Goal: Task Accomplishment & Management: Complete application form

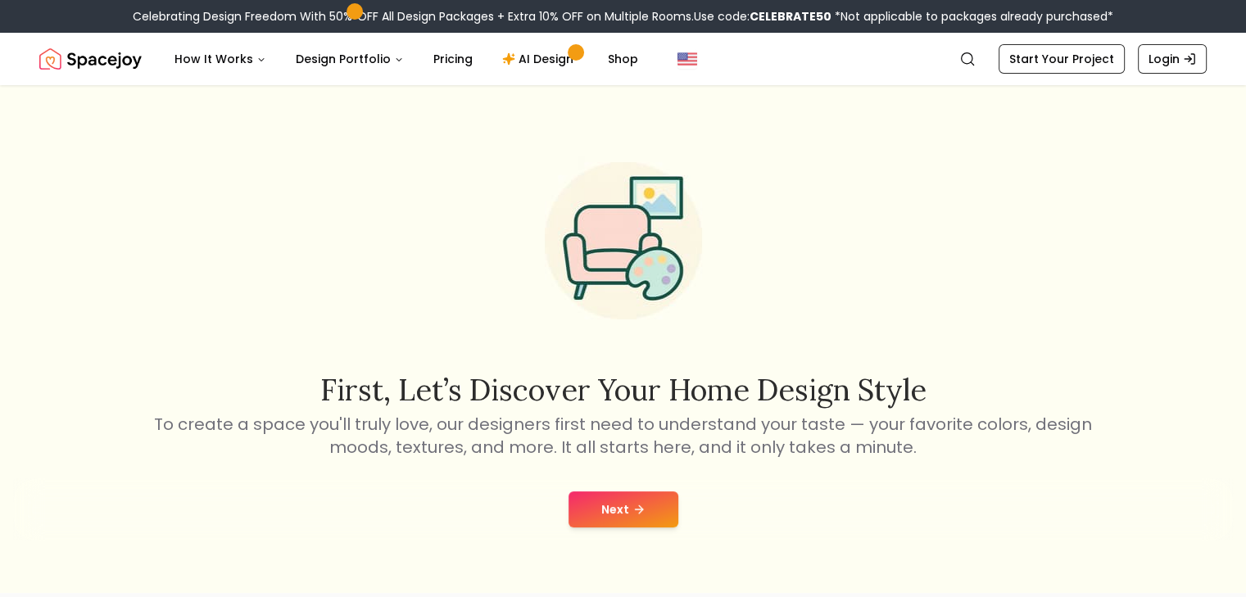
click at [596, 494] on button "Next" at bounding box center [624, 510] width 110 height 36
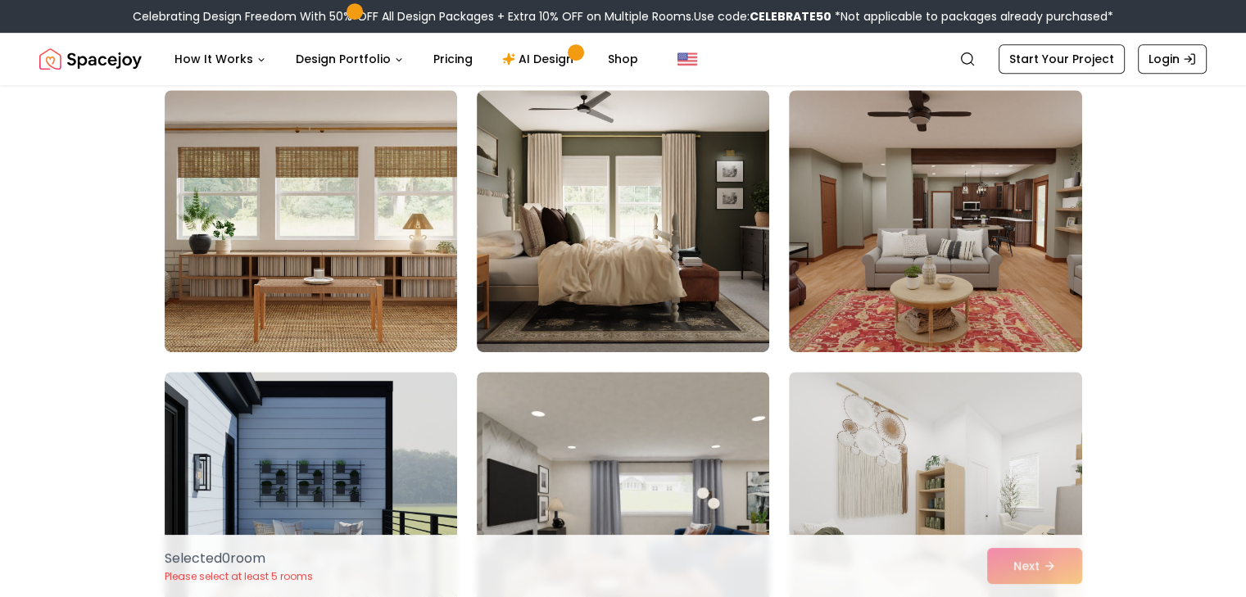
scroll to position [983, 0]
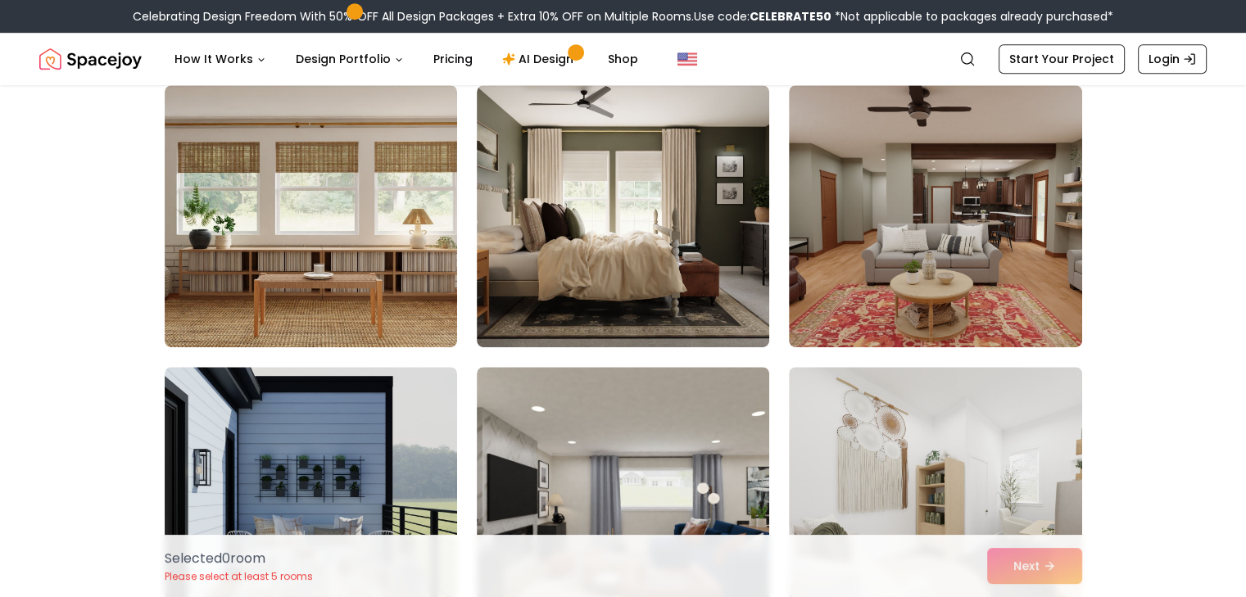
click at [621, 281] on img at bounding box center [623, 216] width 292 height 262
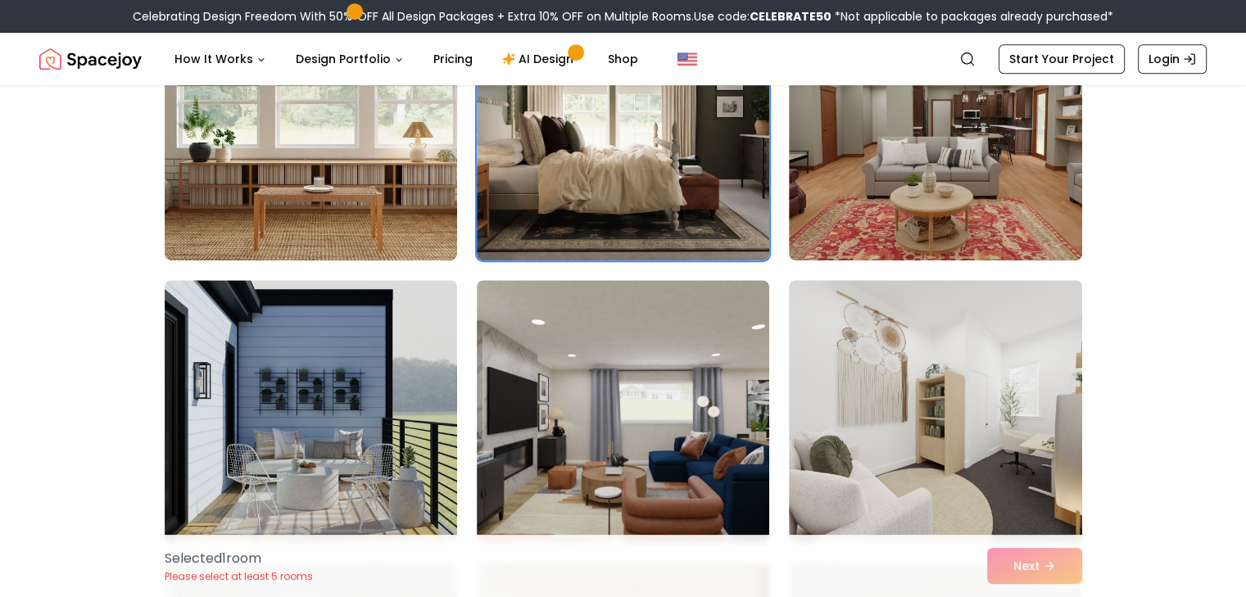
scroll to position [1229, 0]
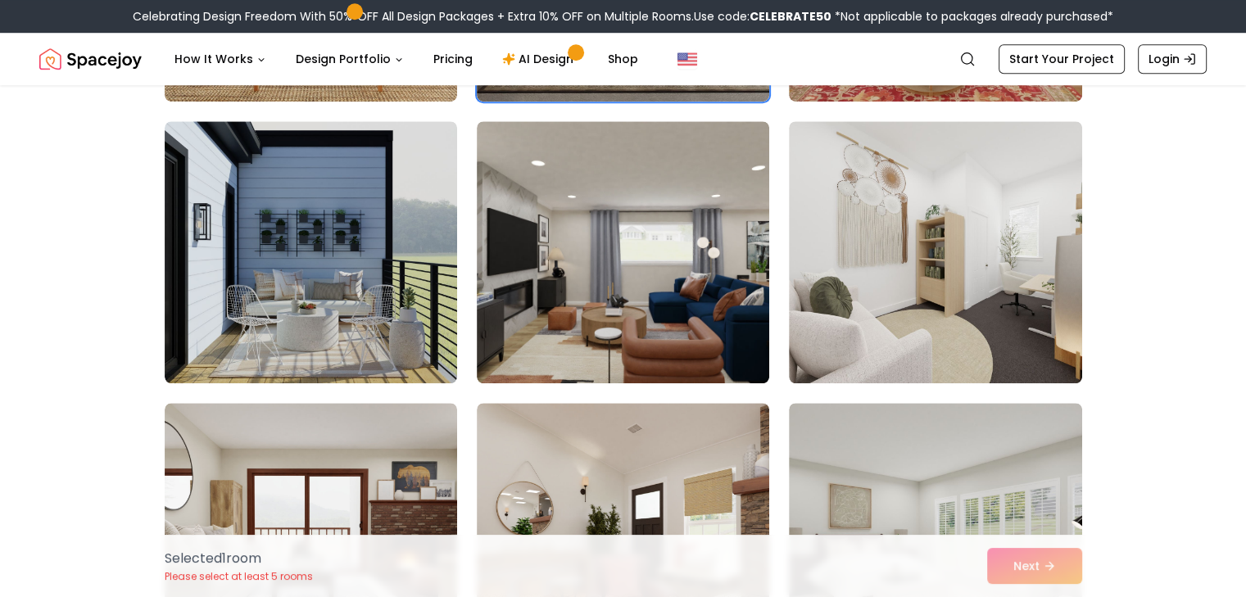
click at [822, 294] on img at bounding box center [935, 252] width 292 height 262
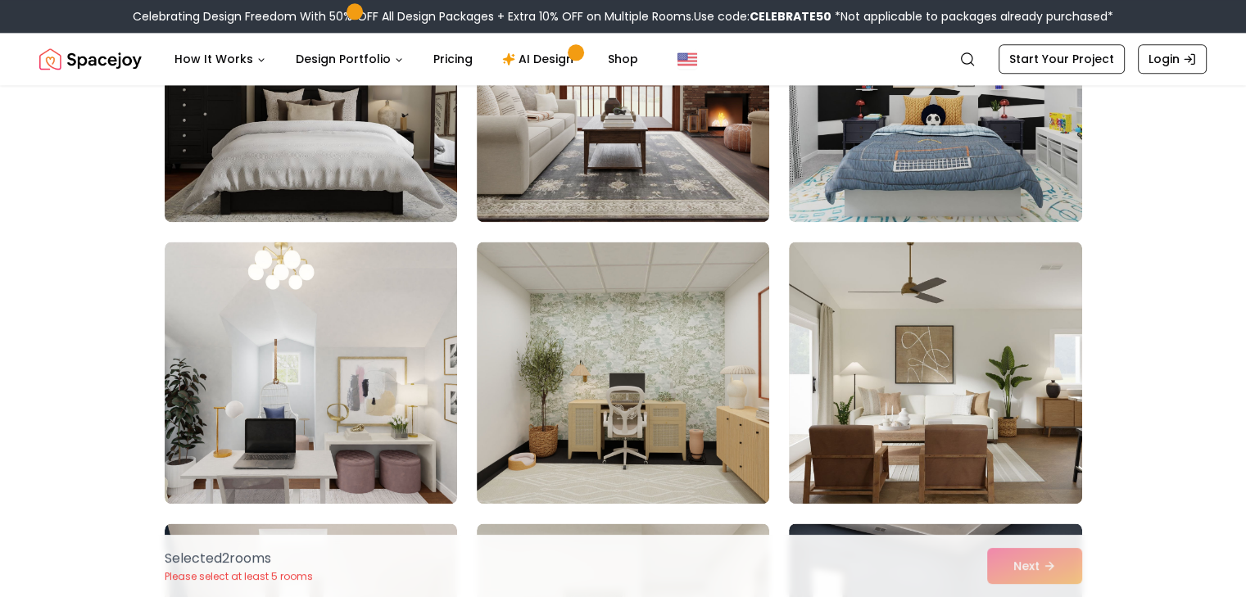
scroll to position [2294, 0]
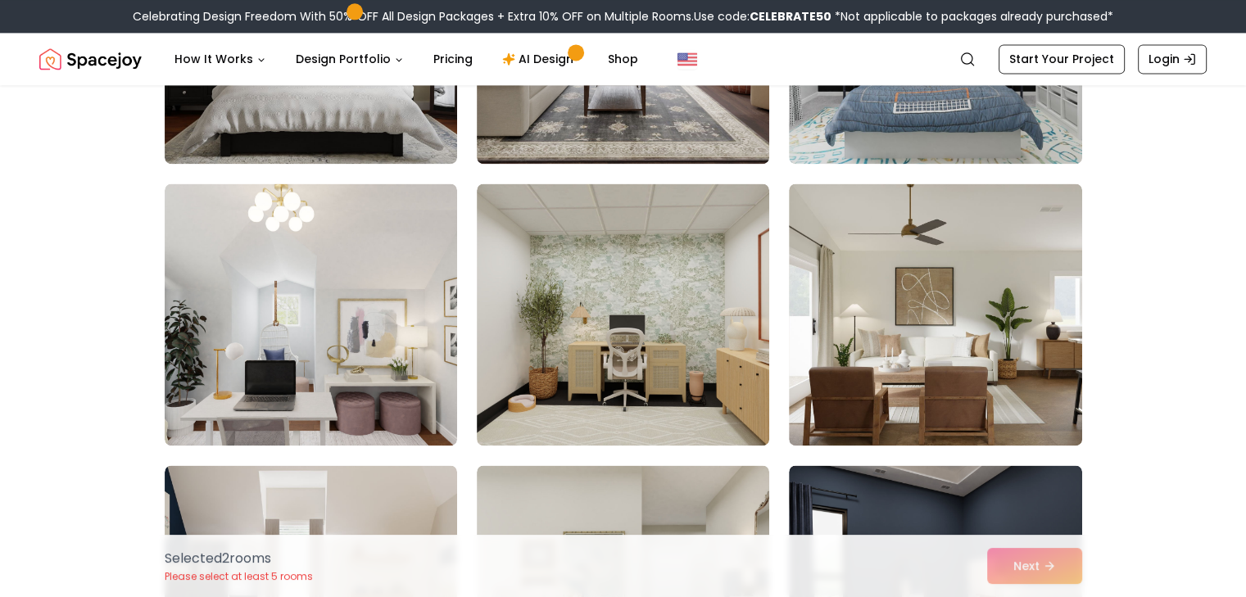
click at [375, 299] on img at bounding box center [311, 315] width 292 height 262
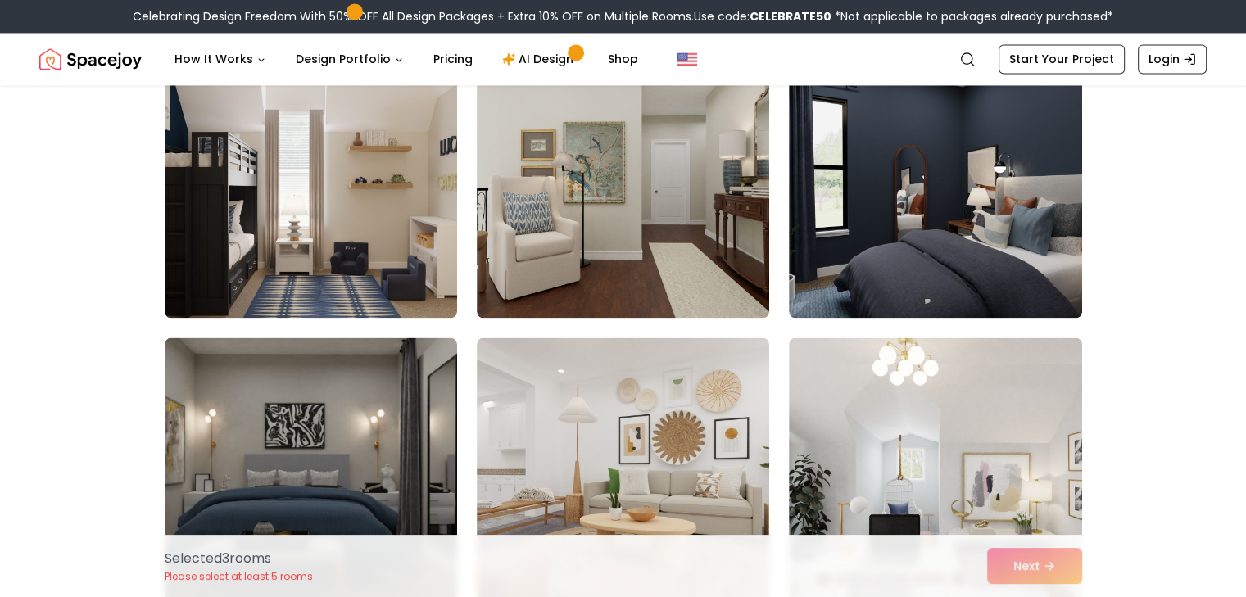
scroll to position [2949, 0]
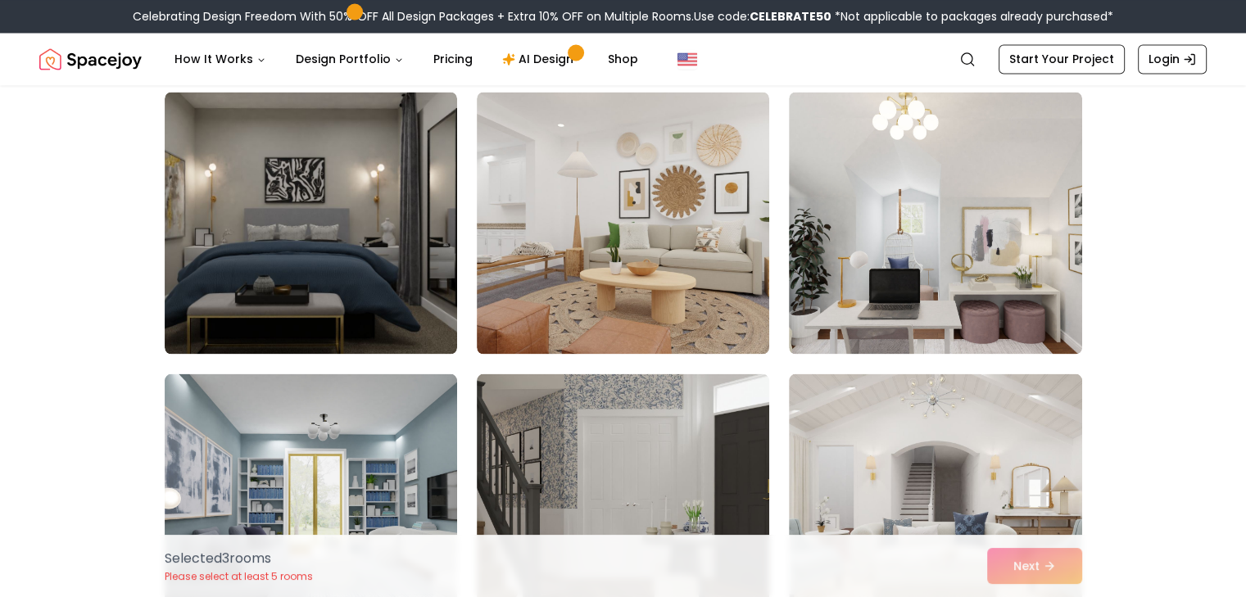
click at [395, 270] on img at bounding box center [311, 223] width 292 height 262
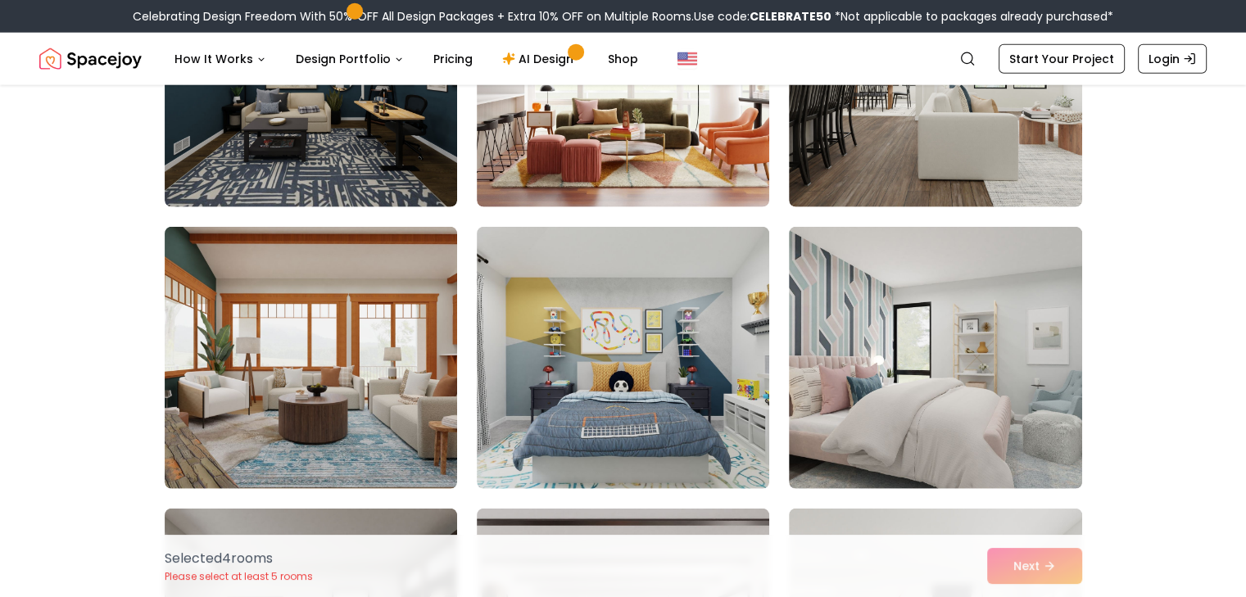
scroll to position [4260, 0]
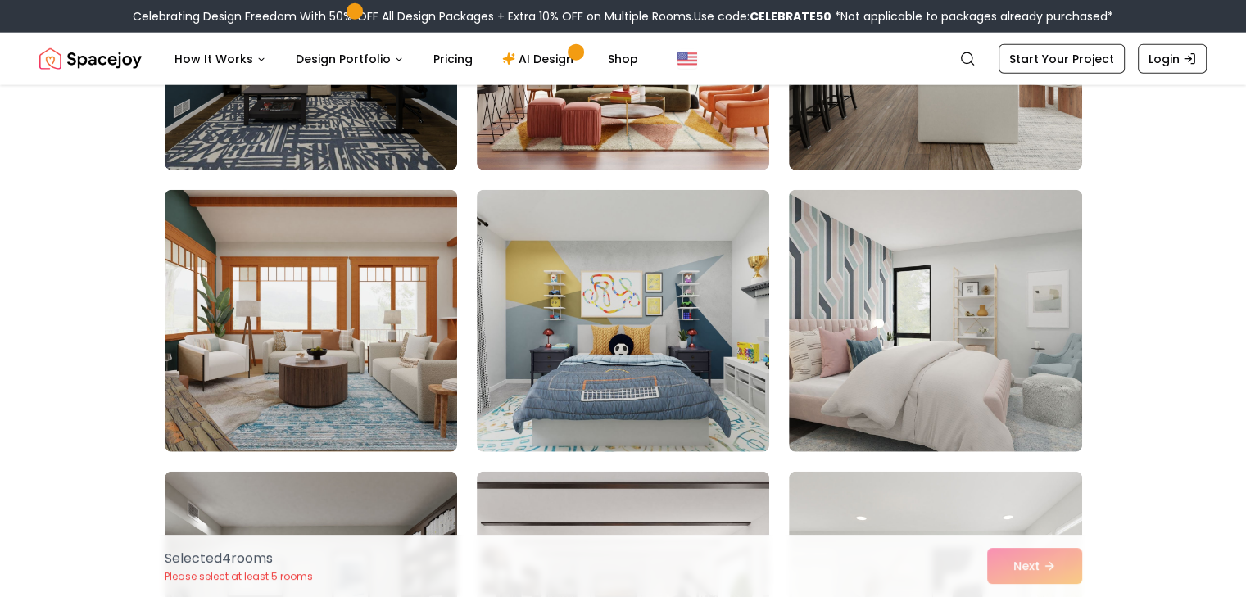
click at [917, 388] on img at bounding box center [935, 321] width 292 height 262
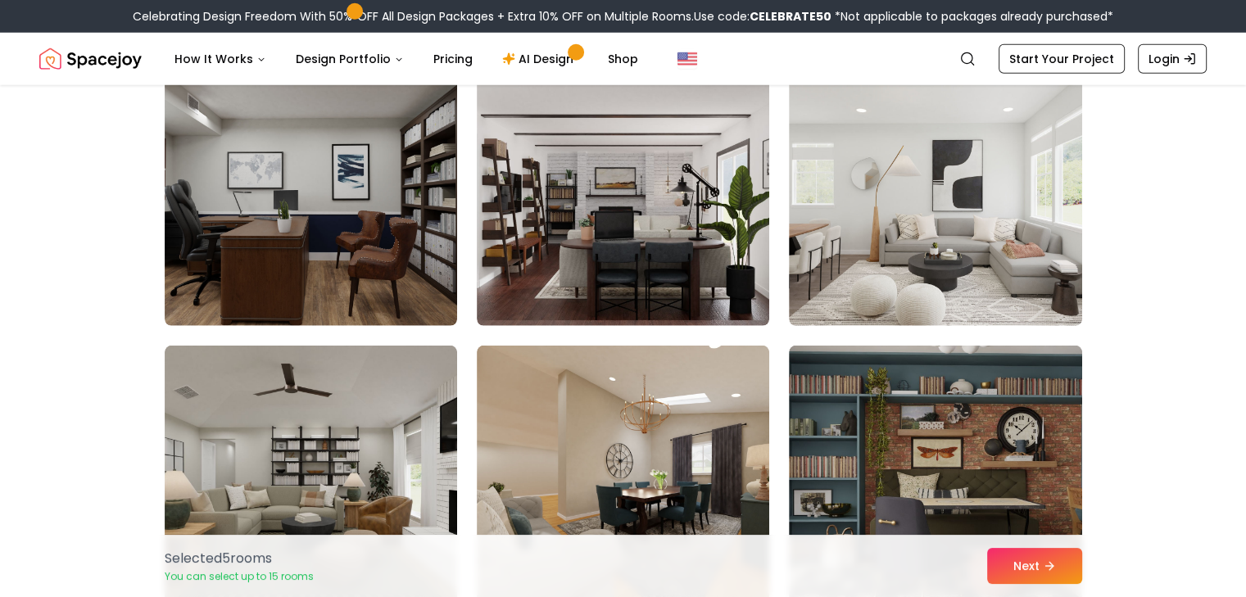
scroll to position [4670, 0]
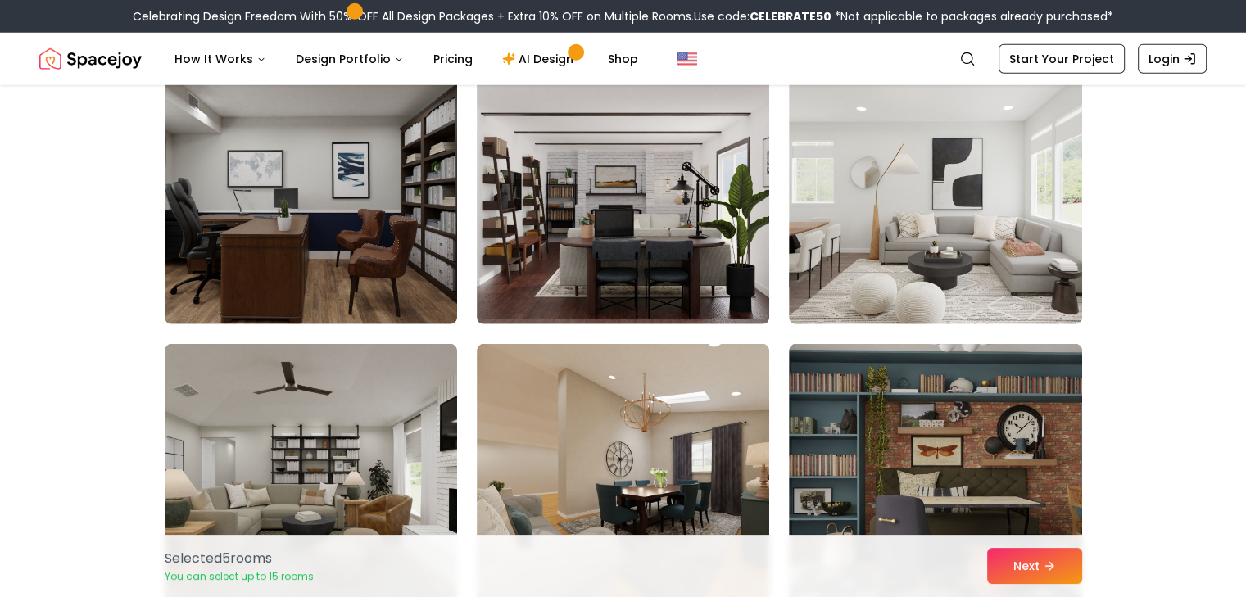
click at [887, 297] on img at bounding box center [935, 193] width 292 height 262
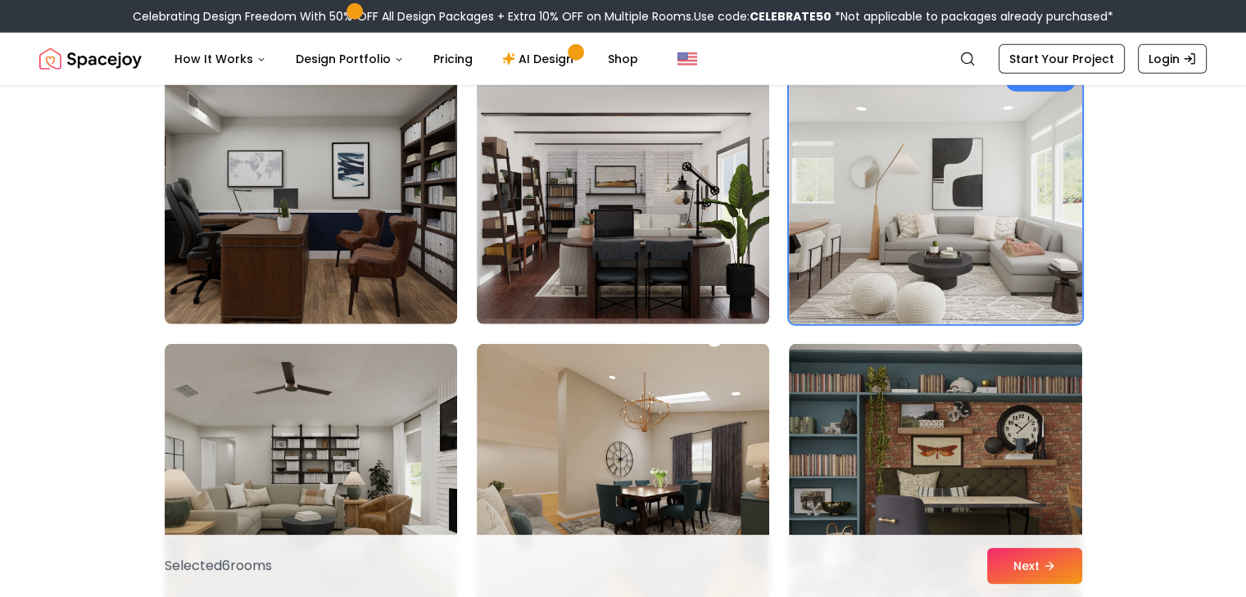
click at [1021, 558] on button "Next" at bounding box center [1034, 566] width 95 height 36
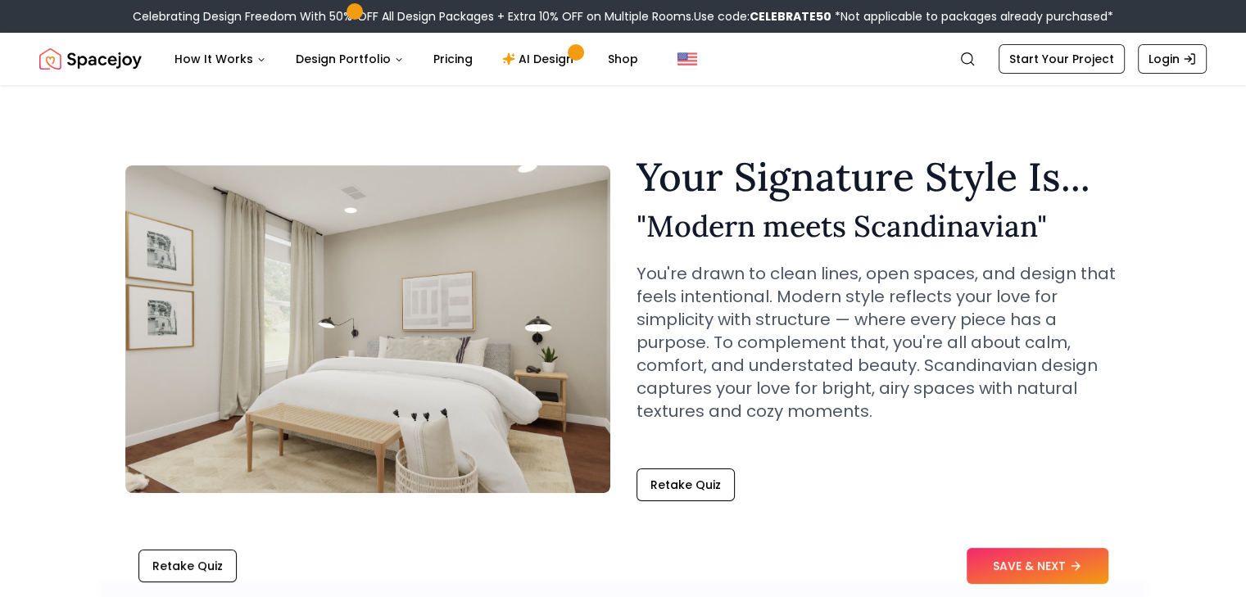
click at [981, 559] on button "SAVE & NEXT" at bounding box center [1038, 566] width 142 height 36
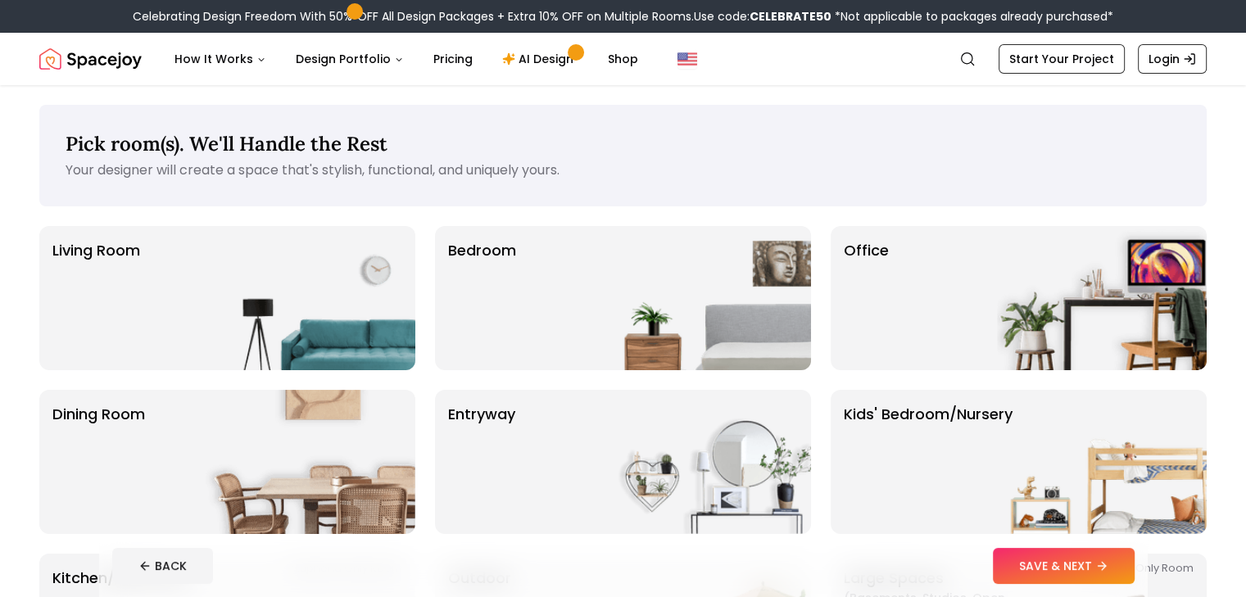
click at [400, 311] on img at bounding box center [311, 298] width 210 height 144
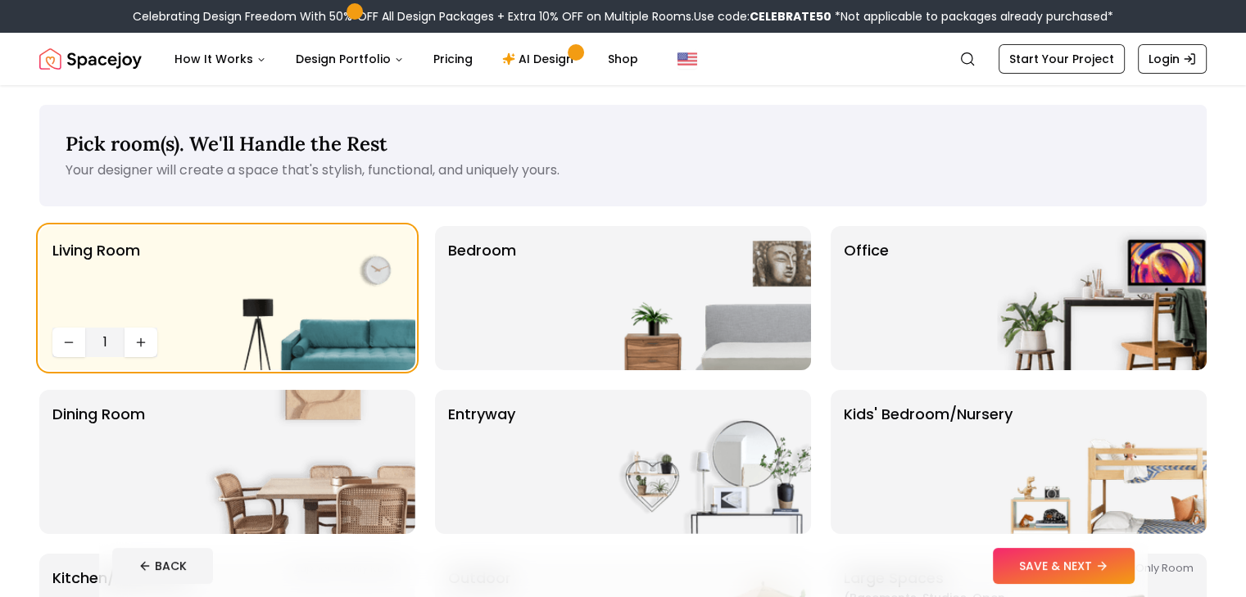
click at [574, 324] on div "Bedroom" at bounding box center [623, 298] width 376 height 144
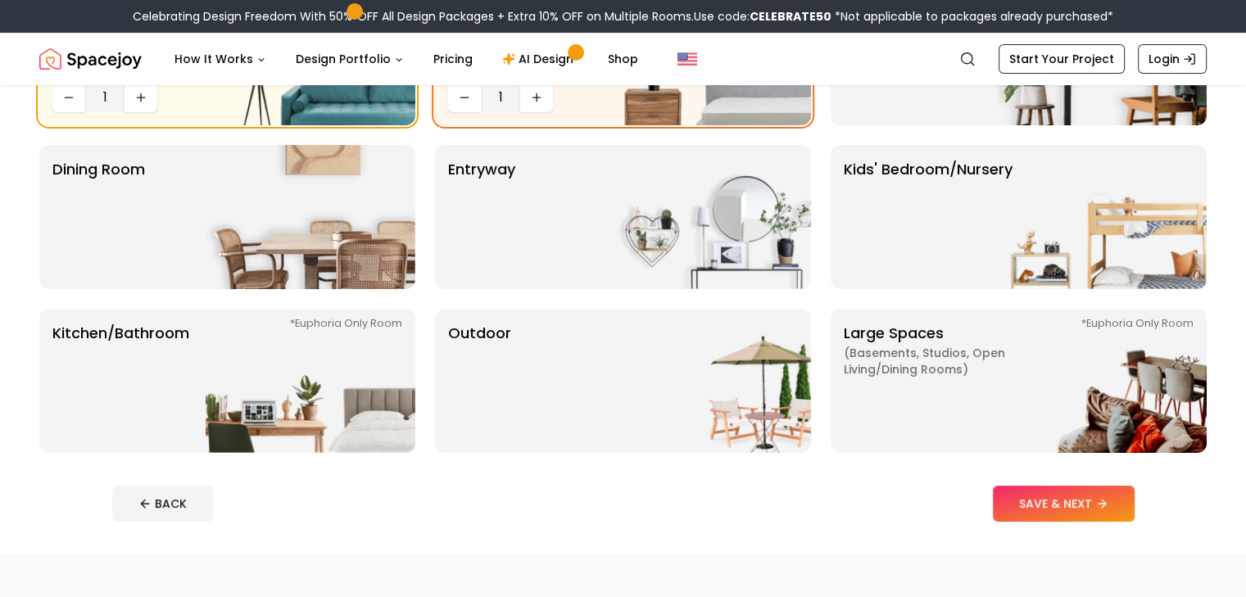
scroll to position [246, 0]
click at [377, 345] on img at bounding box center [311, 380] width 210 height 144
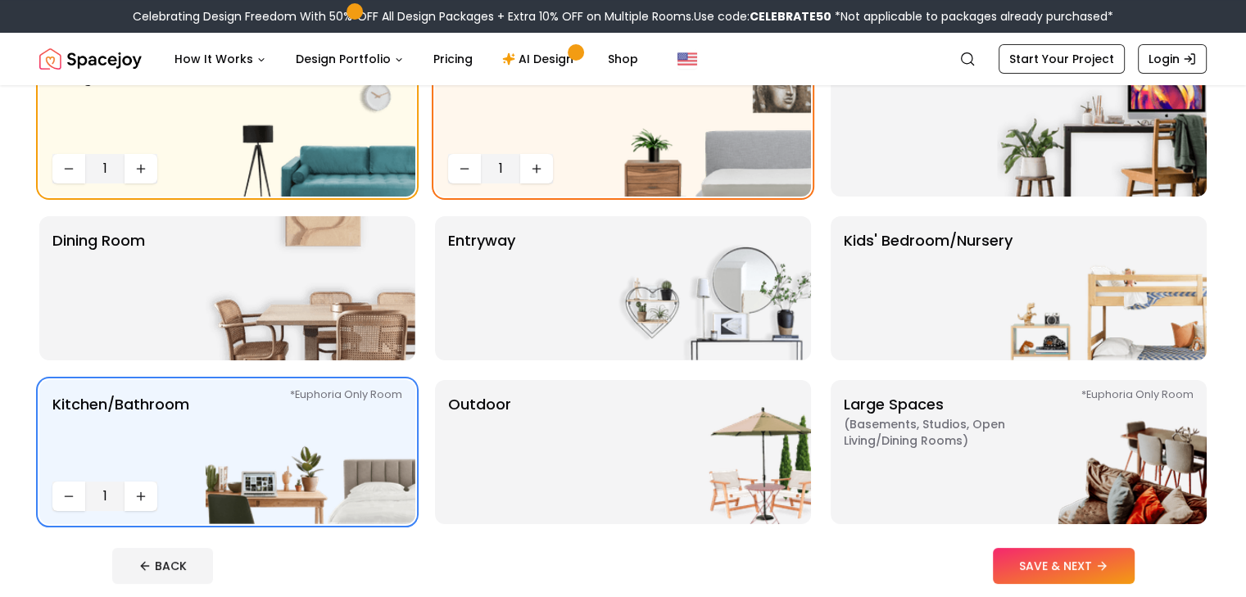
scroll to position [82, 0]
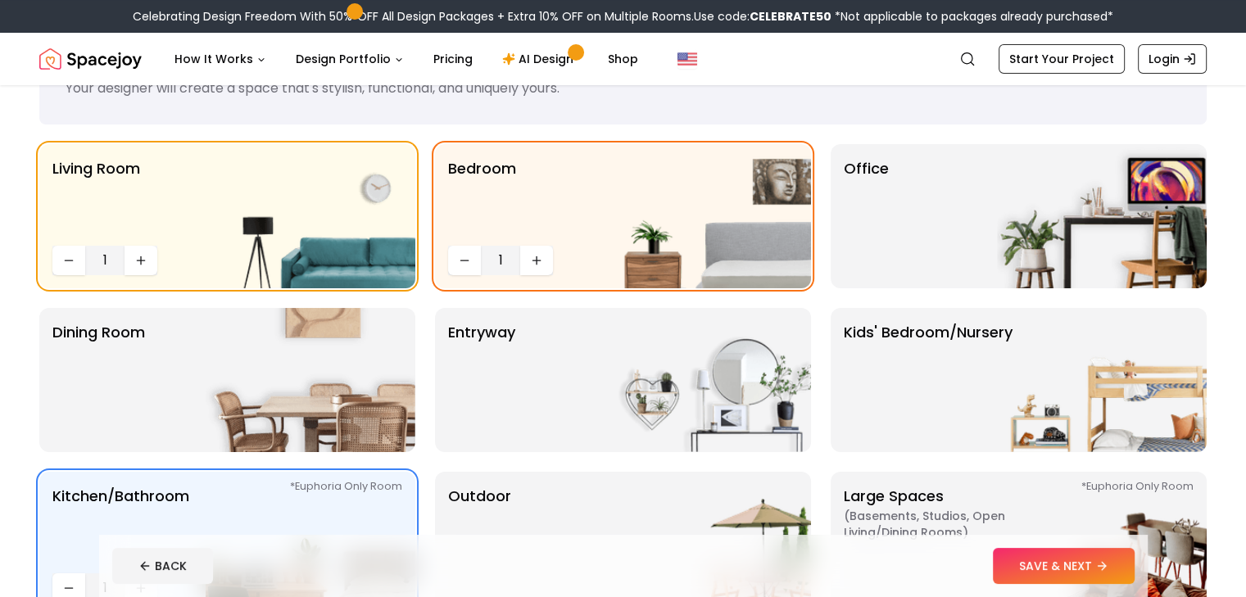
click at [1126, 565] on button "SAVE & NEXT" at bounding box center [1064, 566] width 142 height 36
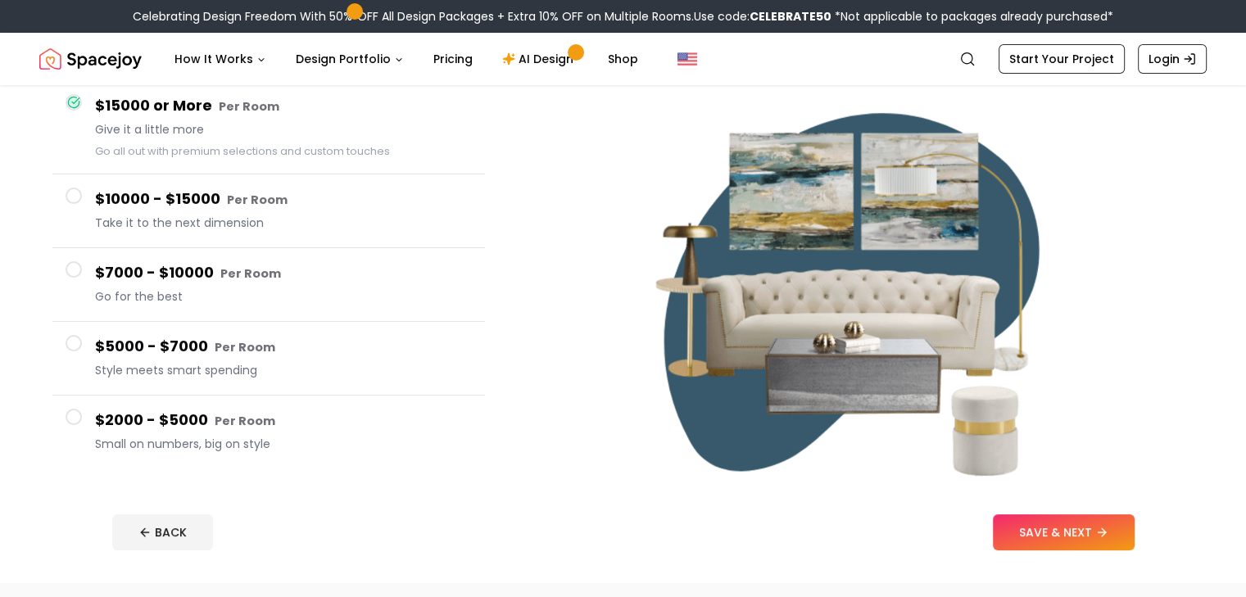
scroll to position [164, 0]
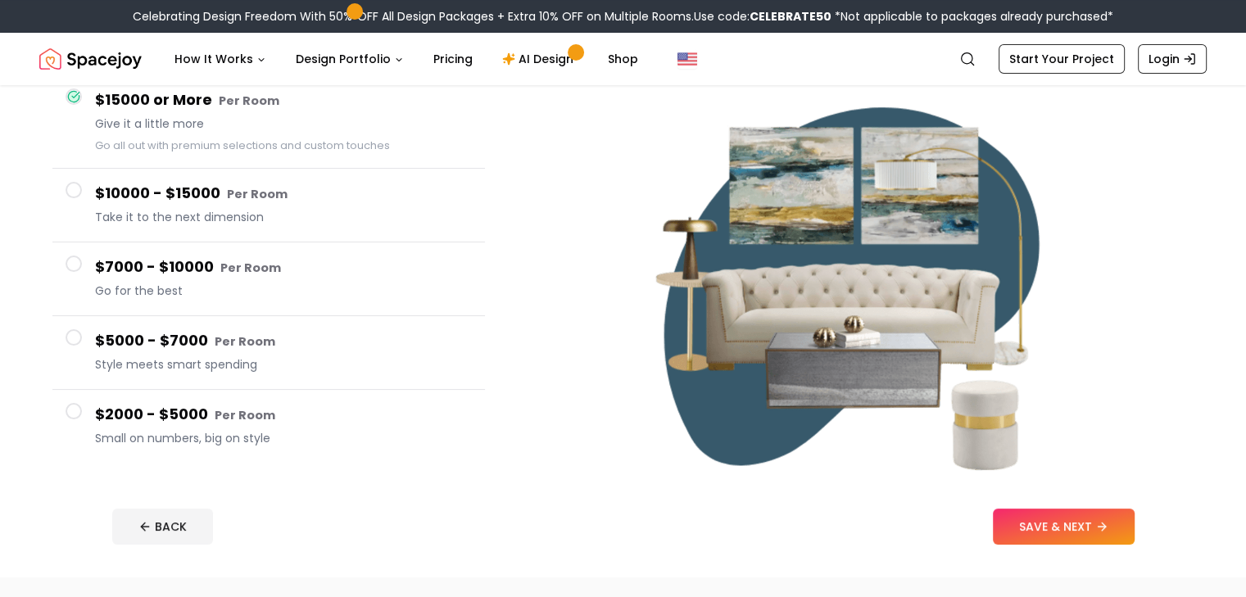
click at [391, 441] on span "Small on numbers, big on style" at bounding box center [283, 438] width 377 height 16
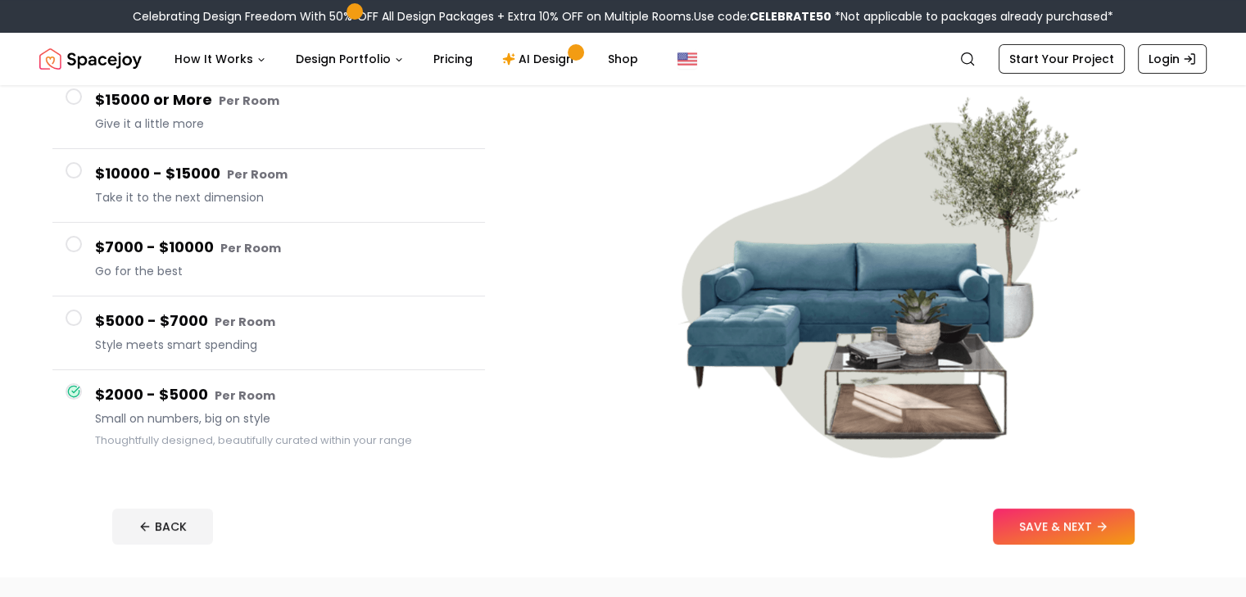
click at [1074, 513] on button "SAVE & NEXT" at bounding box center [1064, 527] width 142 height 36
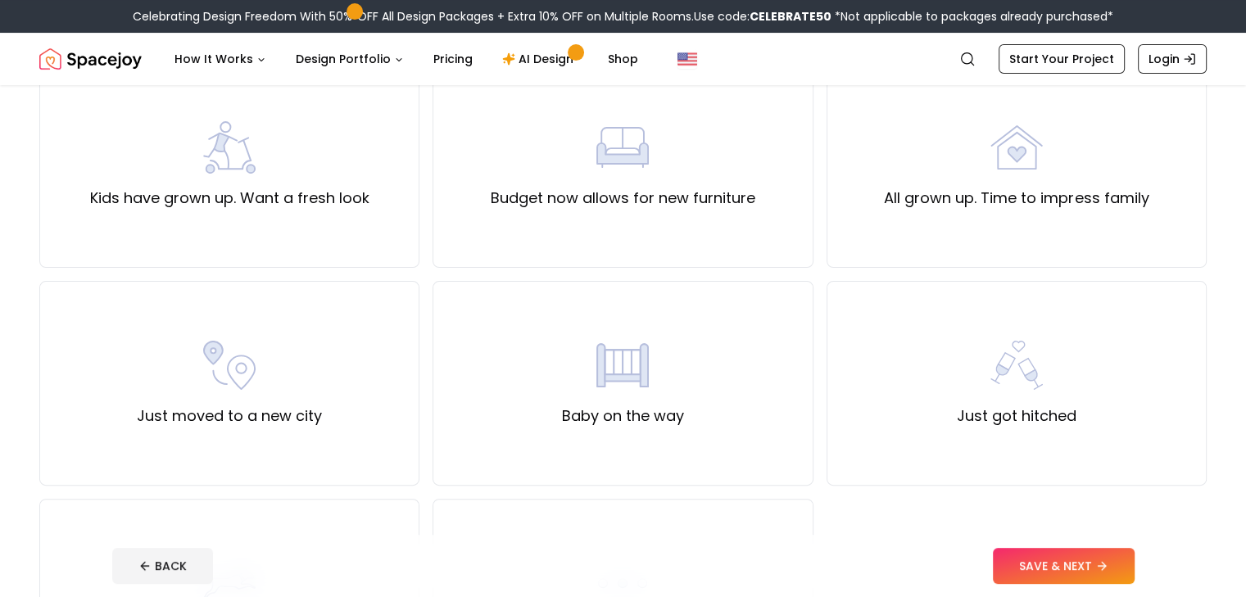
scroll to position [328, 0]
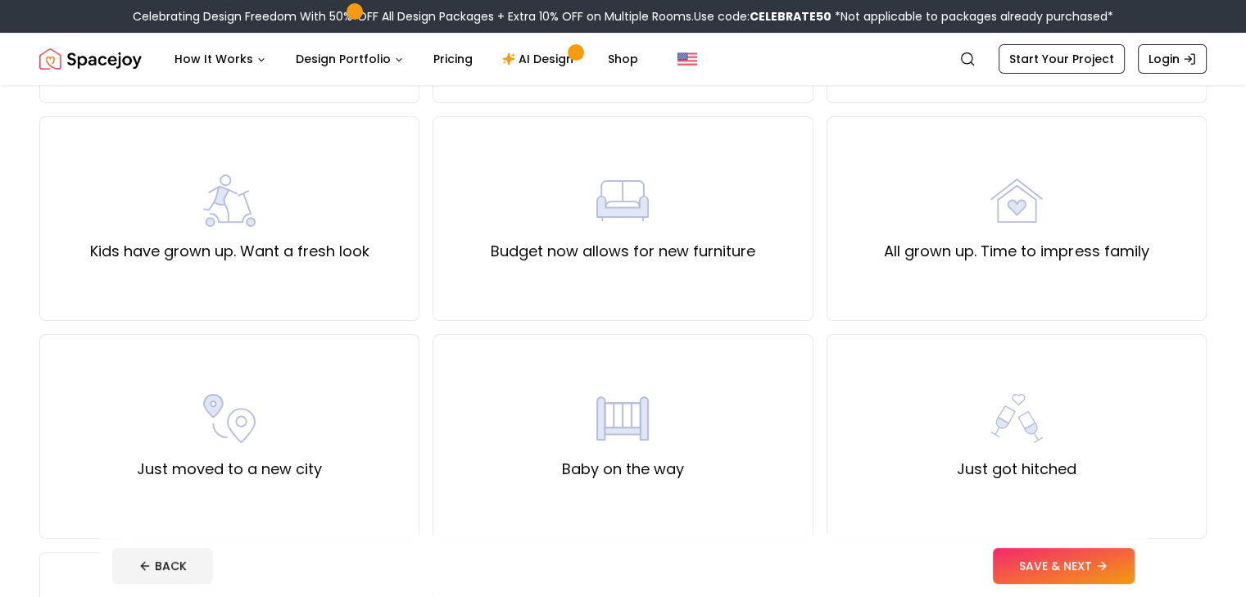
click at [897, 241] on label "All grown up. Time to impress family" at bounding box center [1016, 251] width 265 height 23
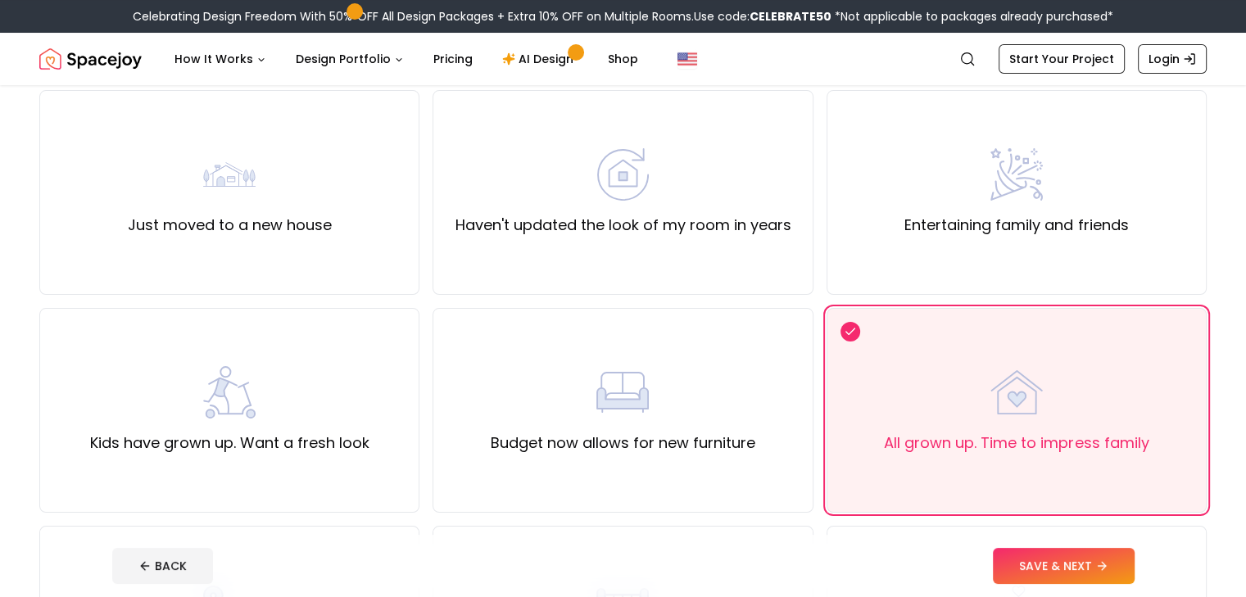
scroll to position [0, 0]
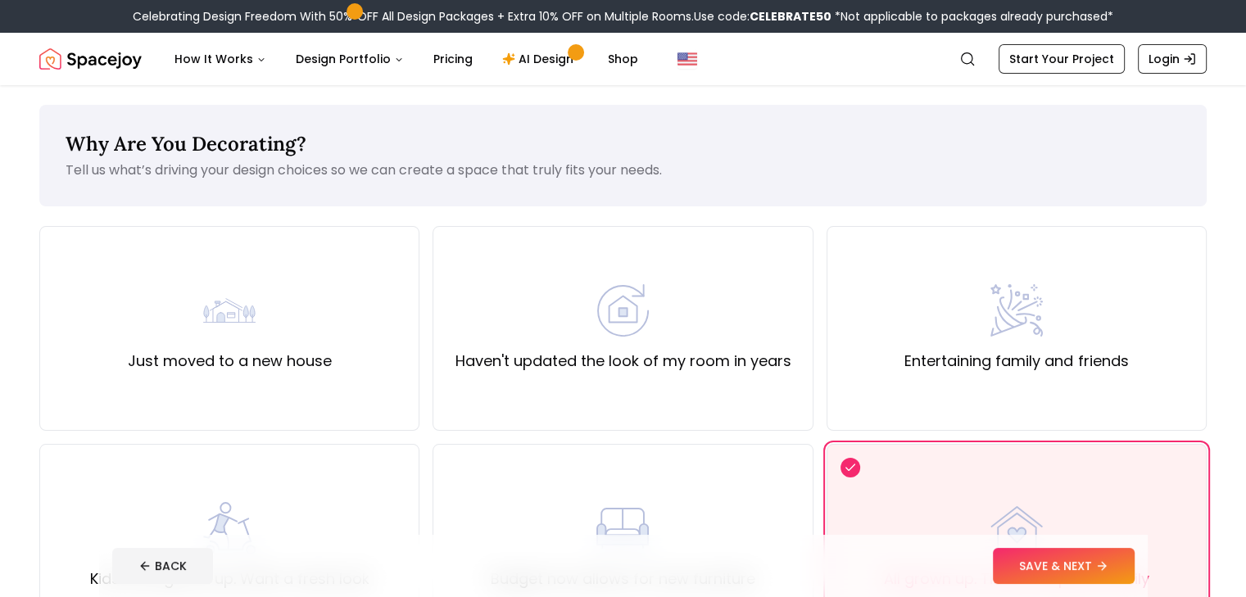
click at [1067, 552] on button "SAVE & NEXT" at bounding box center [1064, 566] width 142 height 36
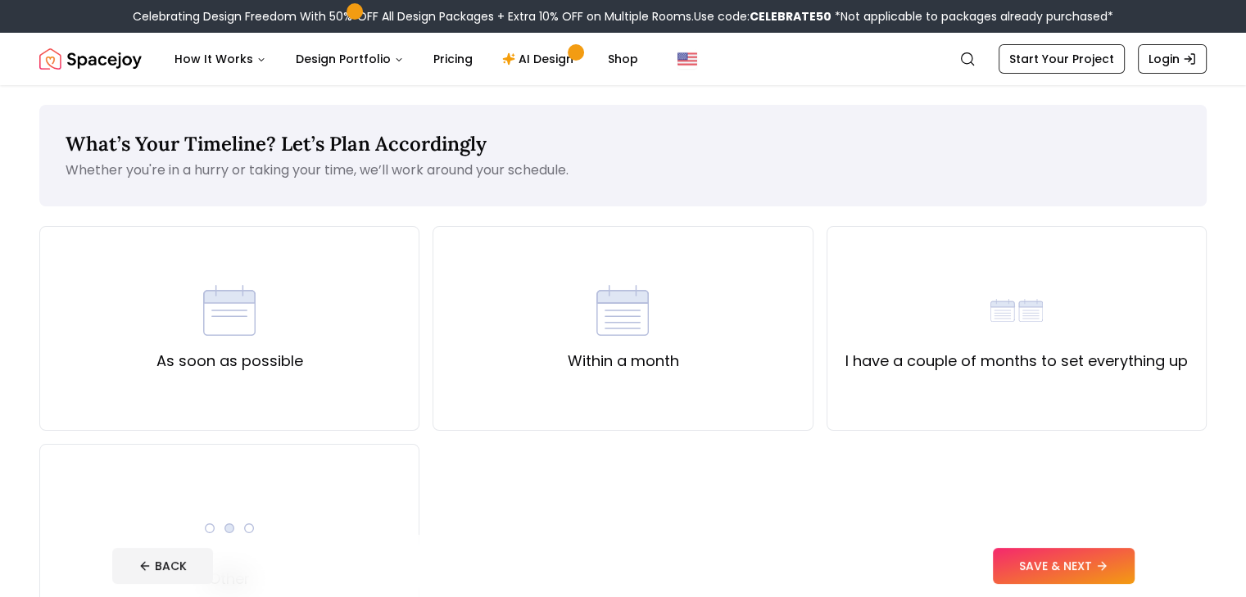
click at [945, 419] on div "I have a couple of months to set everything up" at bounding box center [1017, 328] width 380 height 205
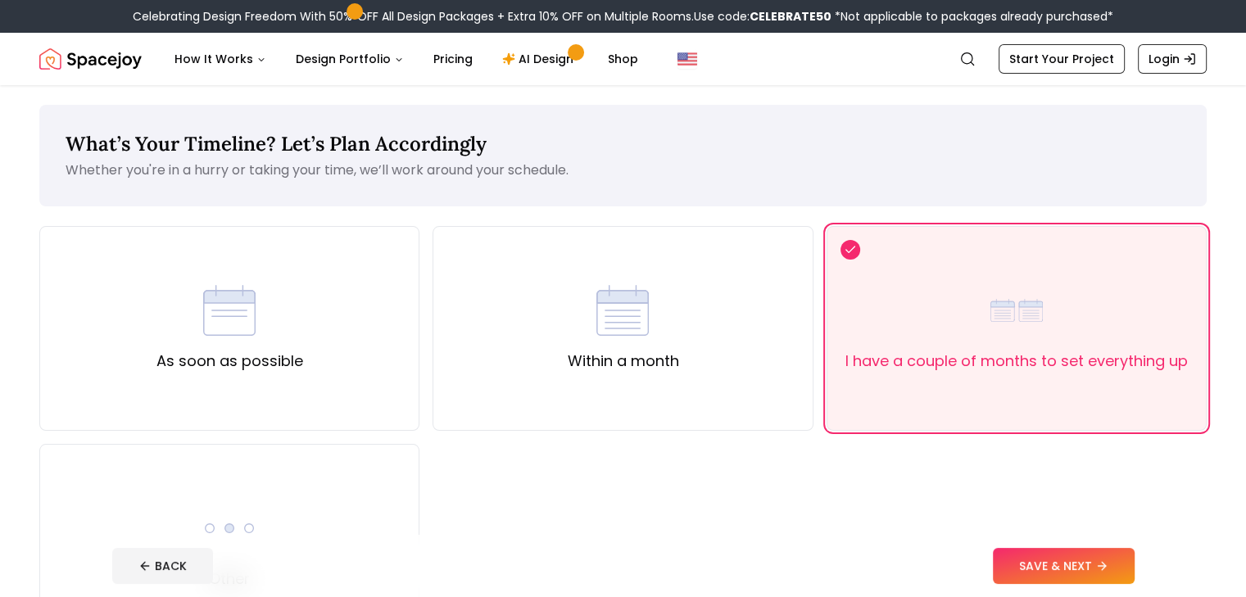
click at [1135, 565] on button "SAVE & NEXT" at bounding box center [1064, 566] width 142 height 36
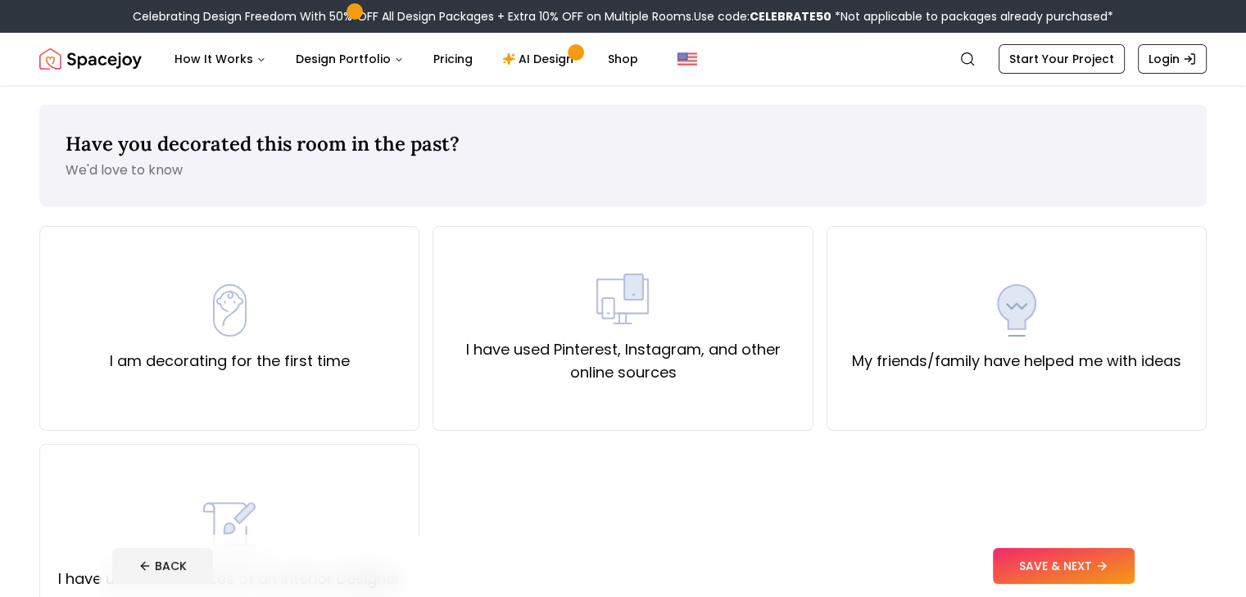
click at [592, 395] on div "I have used Pinterest, Instagram, and other online sources" at bounding box center [623, 328] width 380 height 205
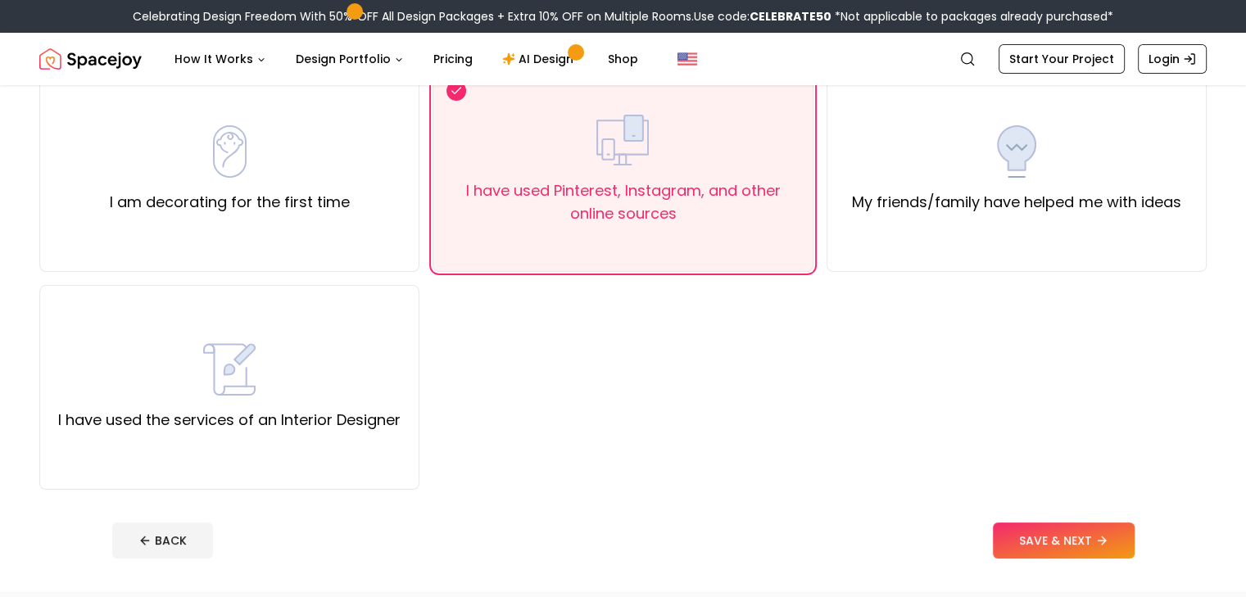
scroll to position [164, 0]
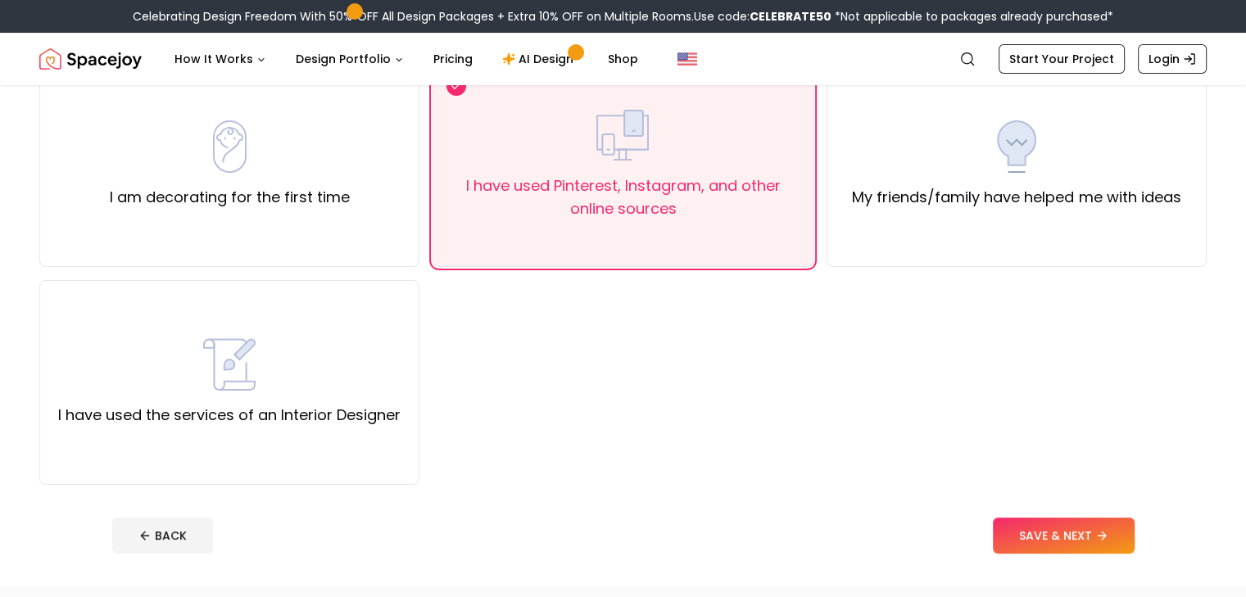
click at [1054, 530] on button "SAVE & NEXT" at bounding box center [1064, 536] width 142 height 36
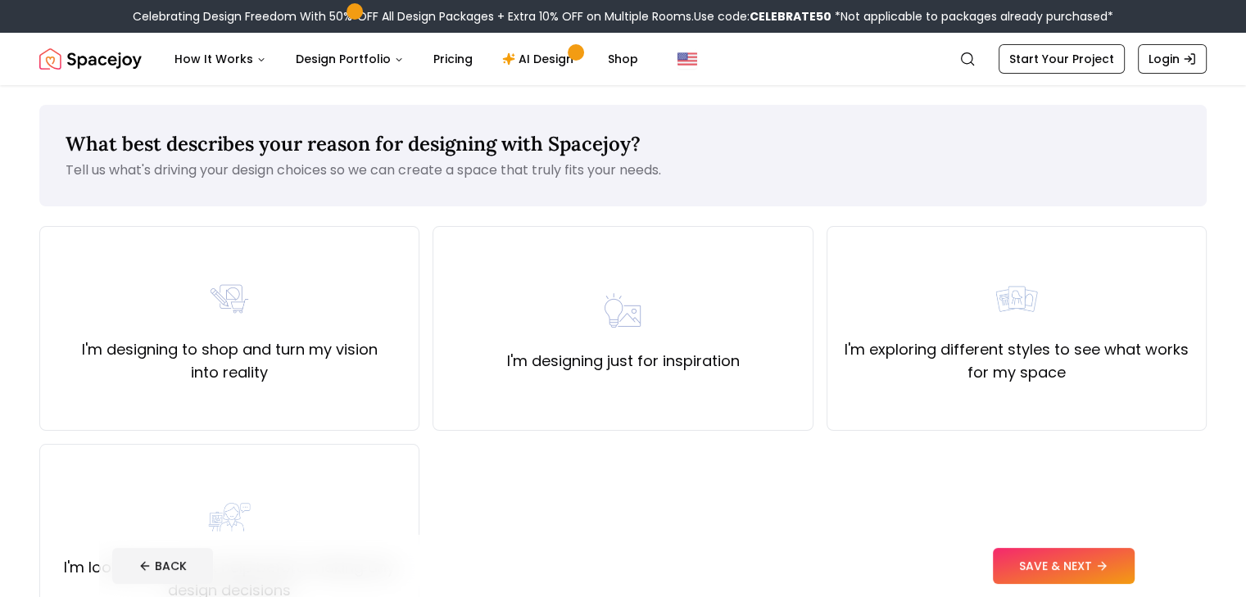
click at [569, 424] on div "I'm designing just for inspiration" at bounding box center [623, 328] width 380 height 205
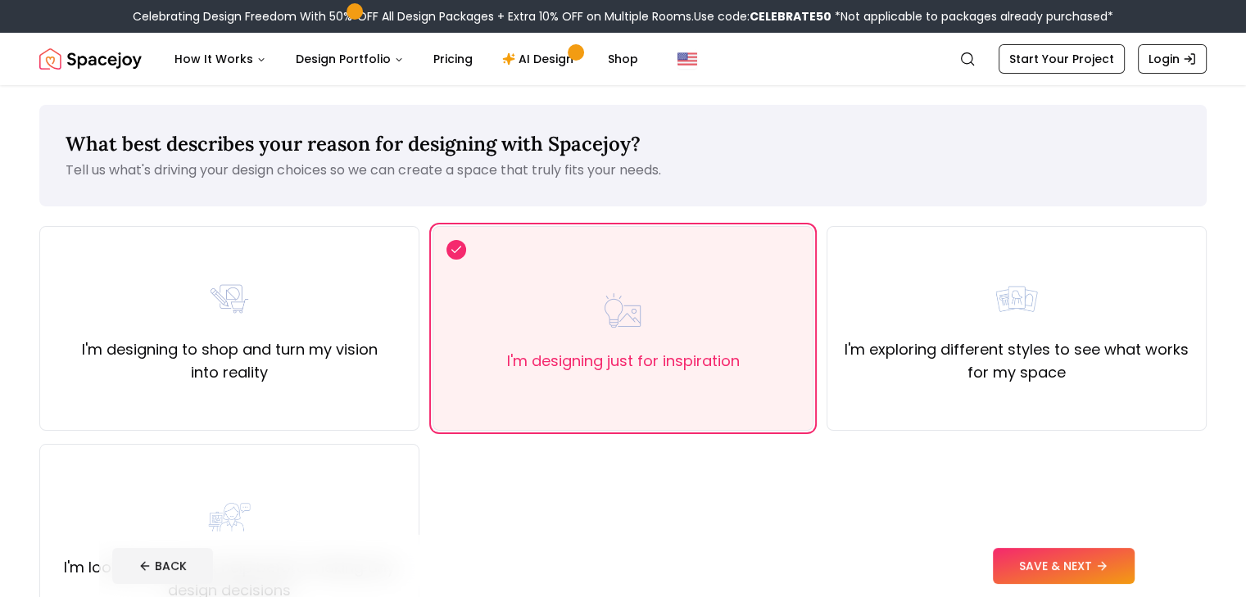
click at [1012, 403] on div "I'm exploring different styles to see what works for my space" at bounding box center [1017, 328] width 380 height 205
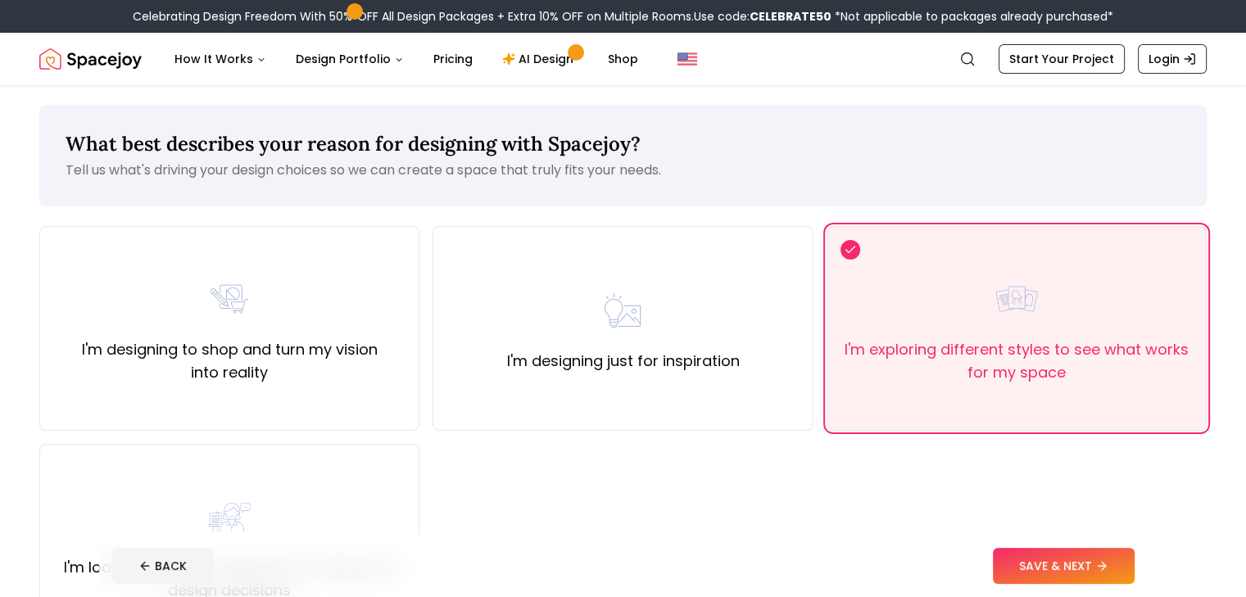
click at [1013, 406] on div "I'm exploring different styles to see what works for my space" at bounding box center [1017, 328] width 380 height 205
click at [755, 406] on div "I'm designing just for inspiration" at bounding box center [623, 328] width 380 height 205
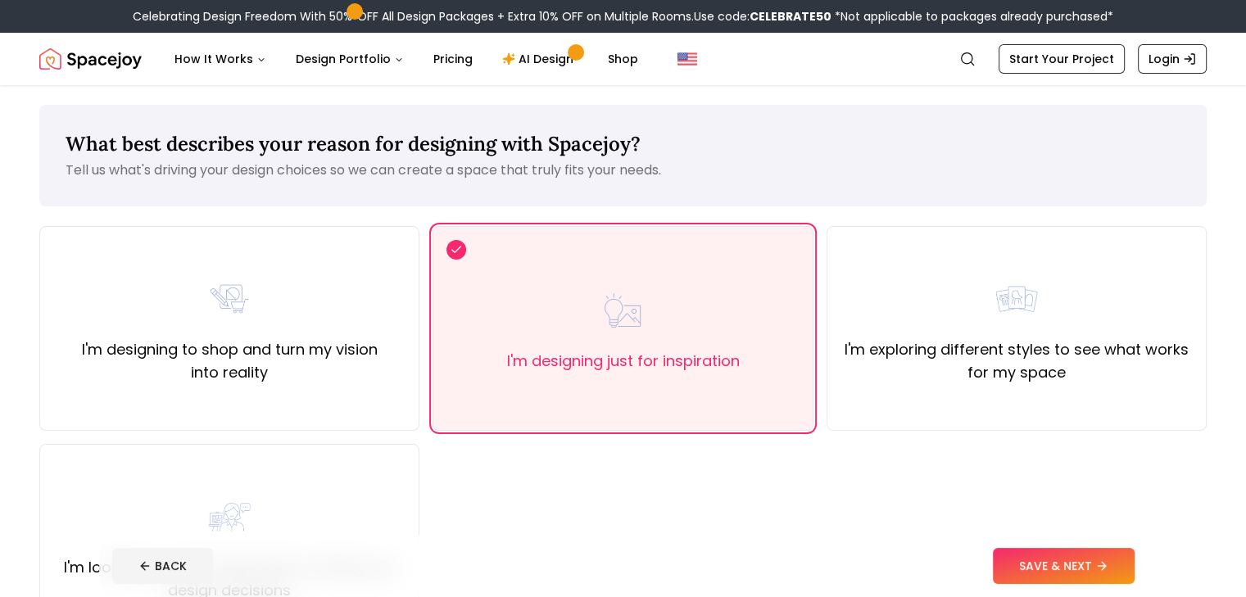
click at [1072, 524] on div "I'm designing to shop and turn my vision into reality I'm designing just for in…" at bounding box center [622, 437] width 1167 height 423
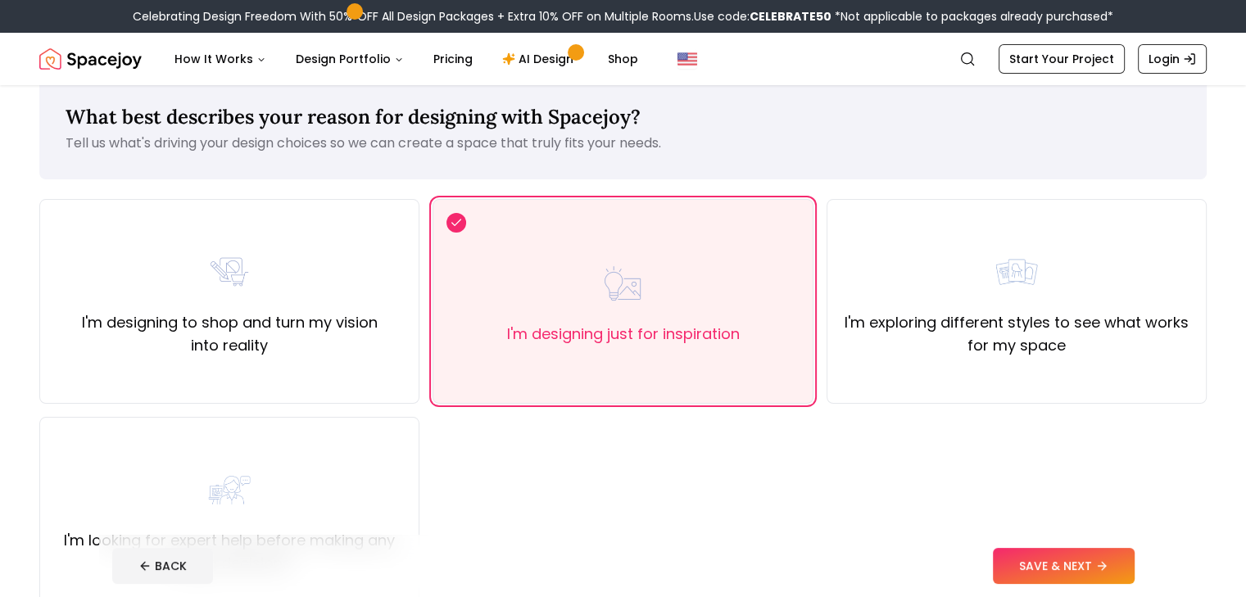
scroll to position [164, 0]
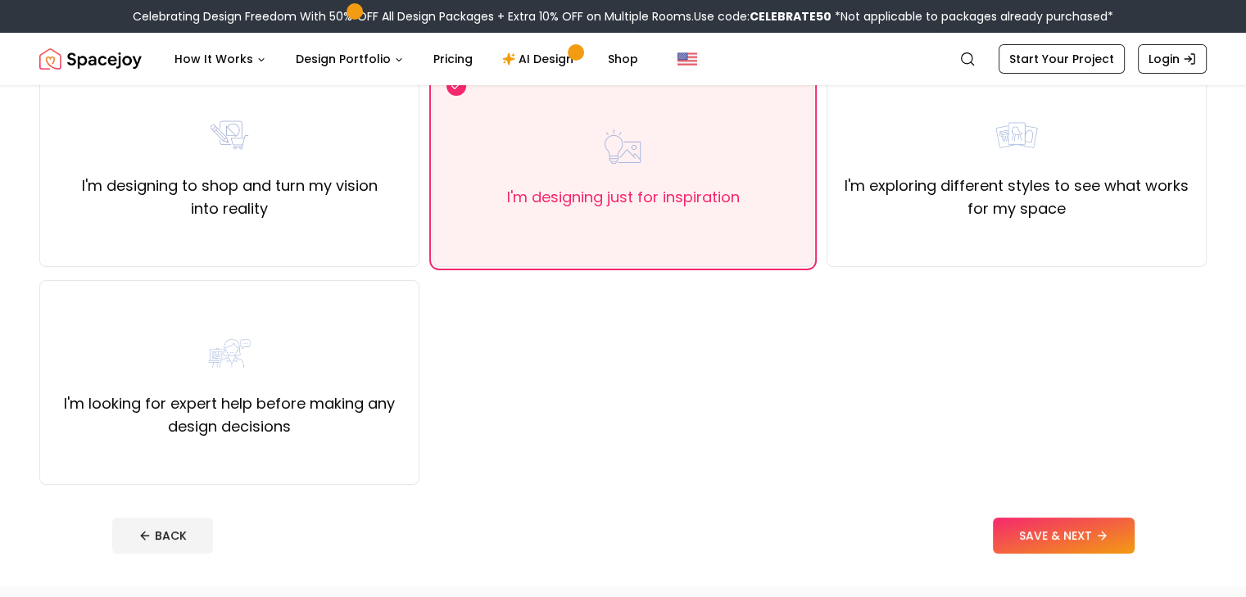
click at [1082, 528] on button "SAVE & NEXT" at bounding box center [1064, 536] width 142 height 36
